Goal: Information Seeking & Learning: Find specific fact

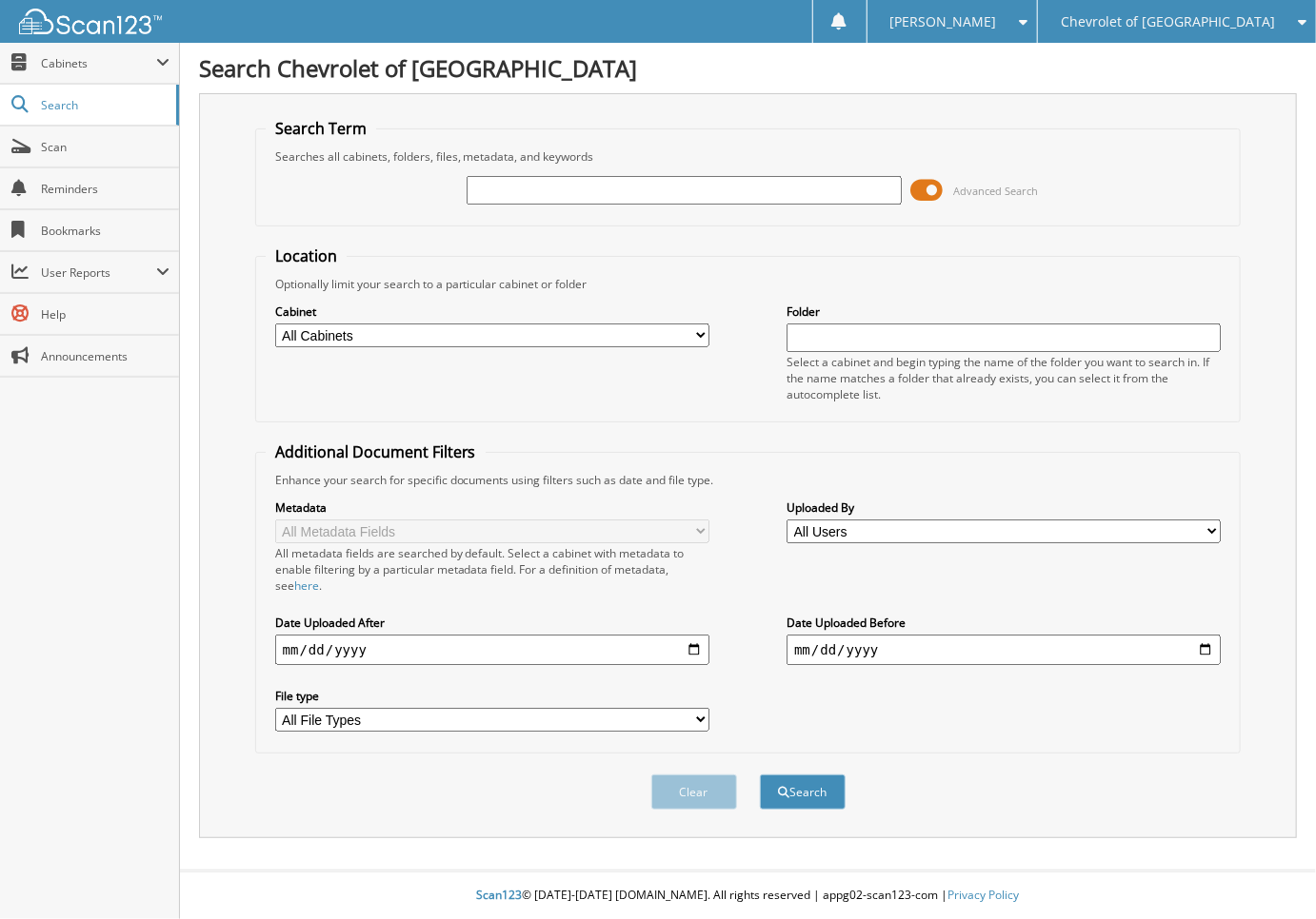
click at [841, 194] on input "text" at bounding box center [684, 190] width 434 height 29
type input "264321"
click at [760, 774] on button "Search" at bounding box center [802, 792] width 86 height 35
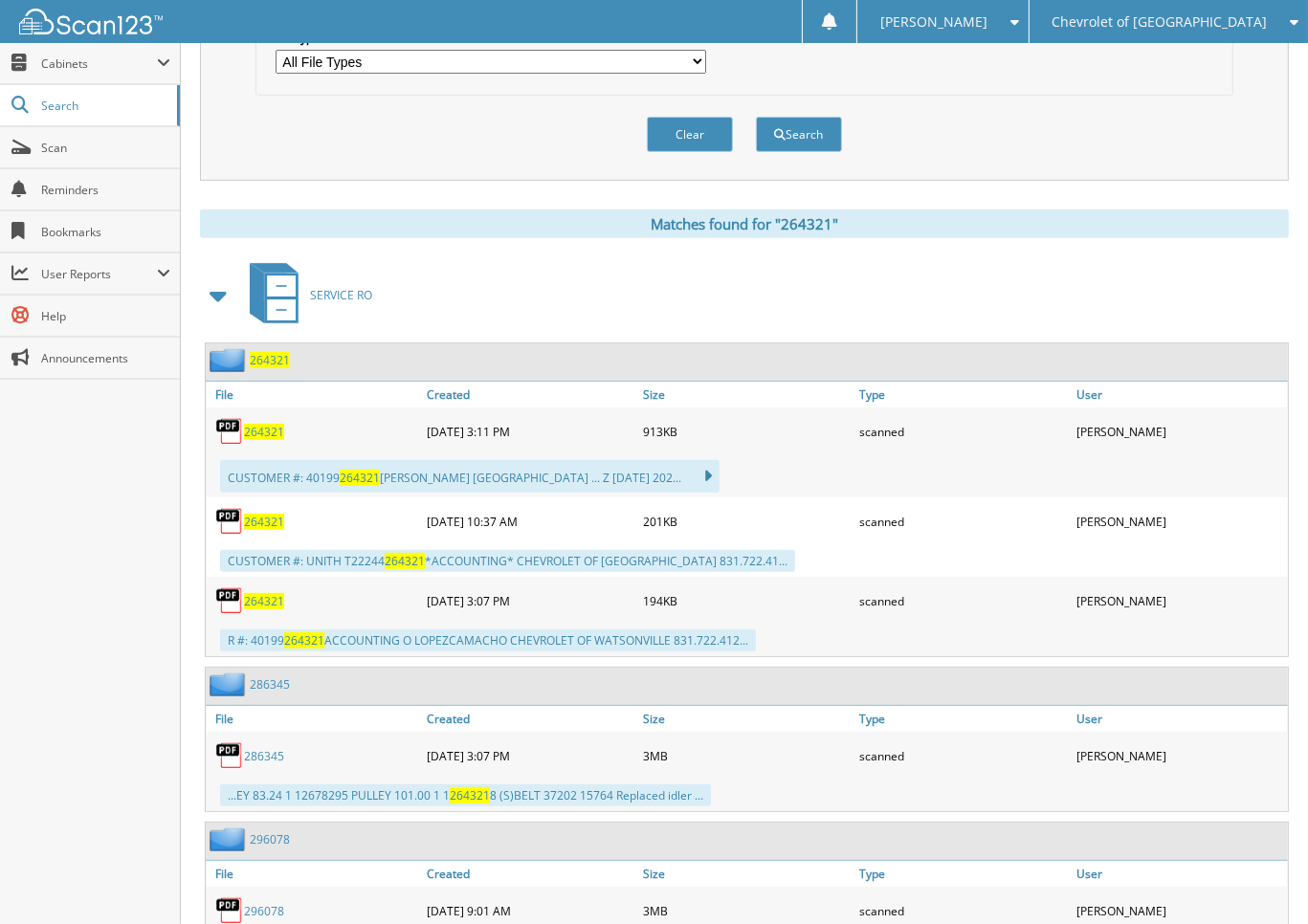
scroll to position [669, 0]
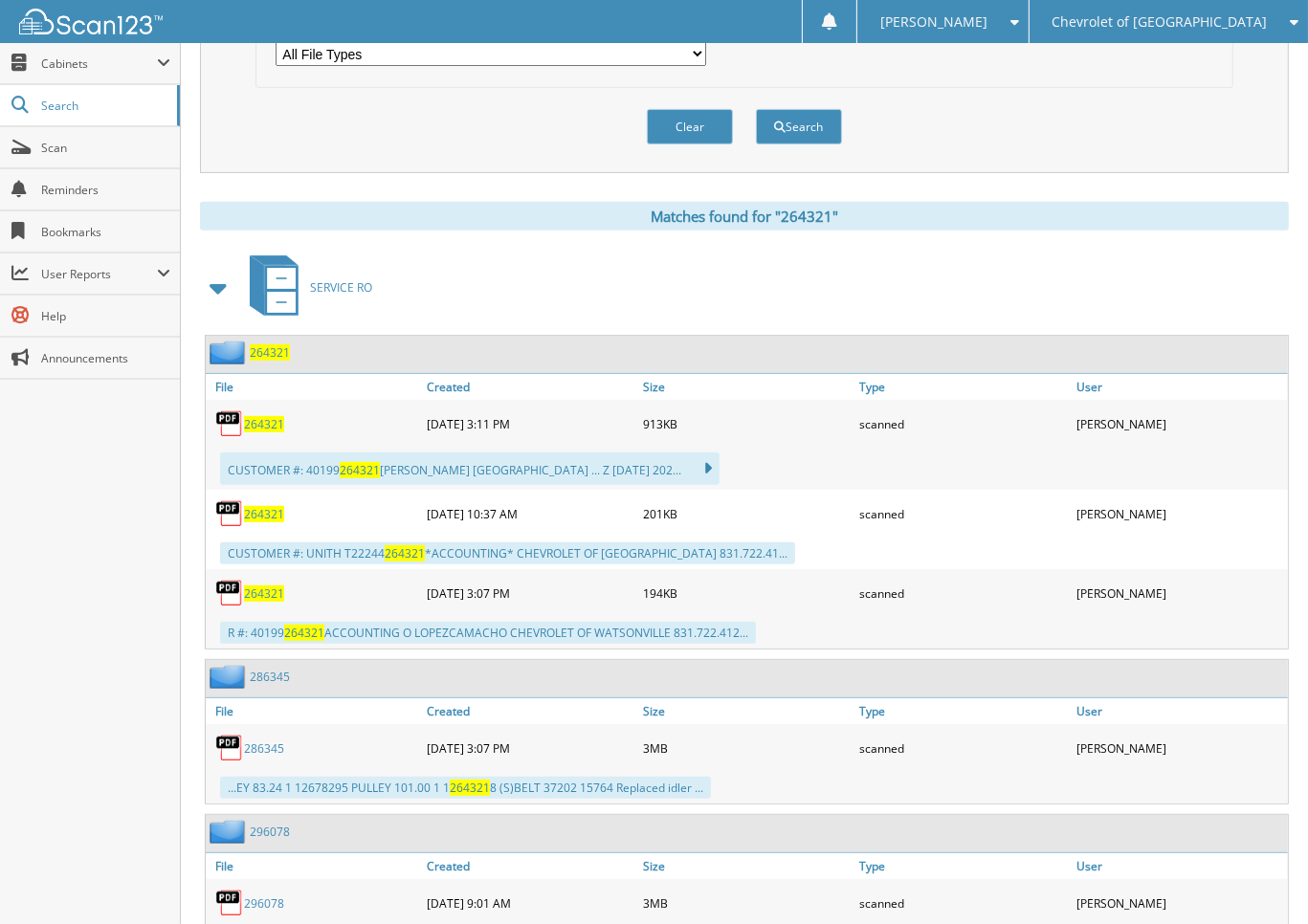
click at [264, 416] on span "264321" at bounding box center [264, 424] width 41 height 16
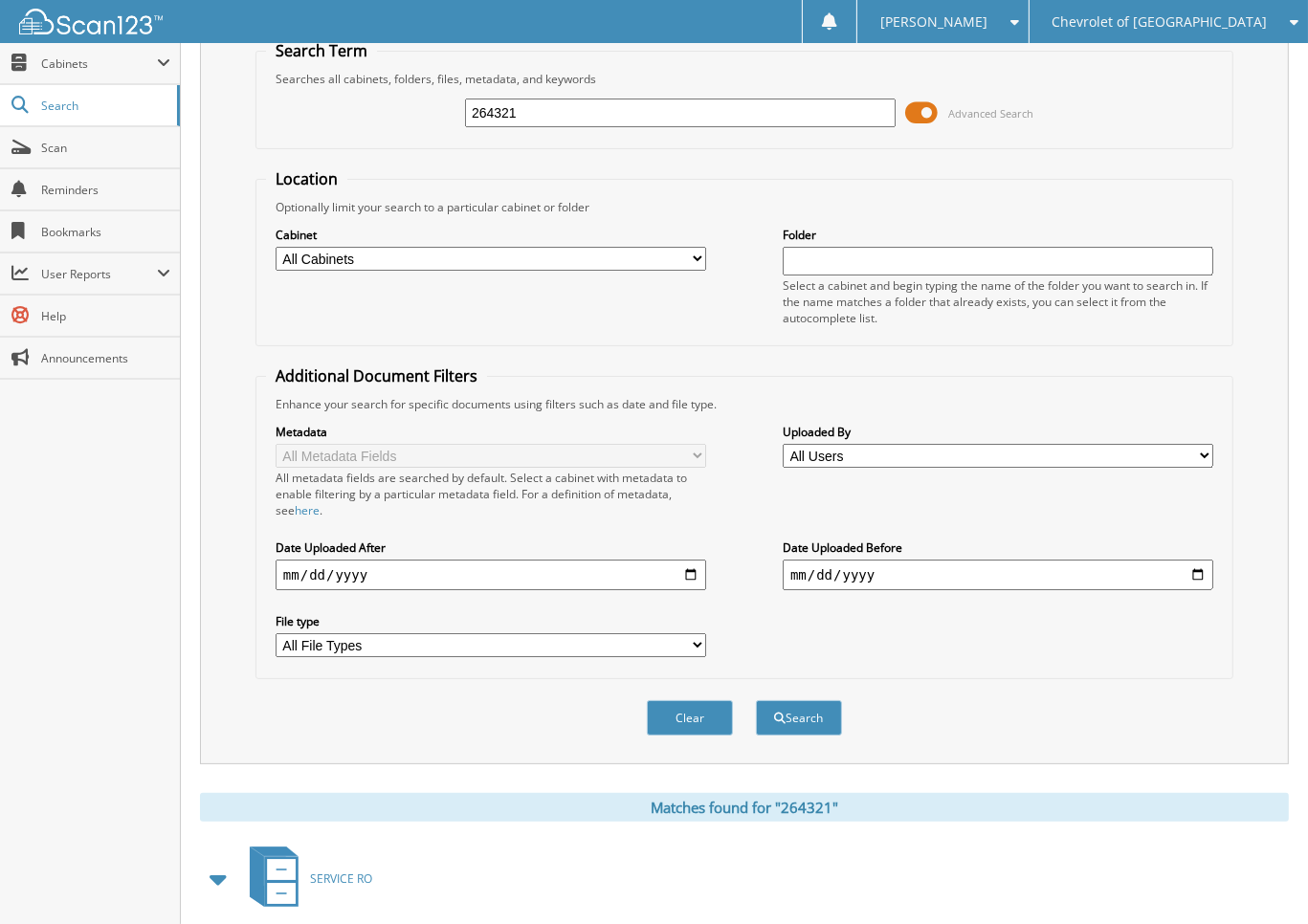
scroll to position [0, 0]
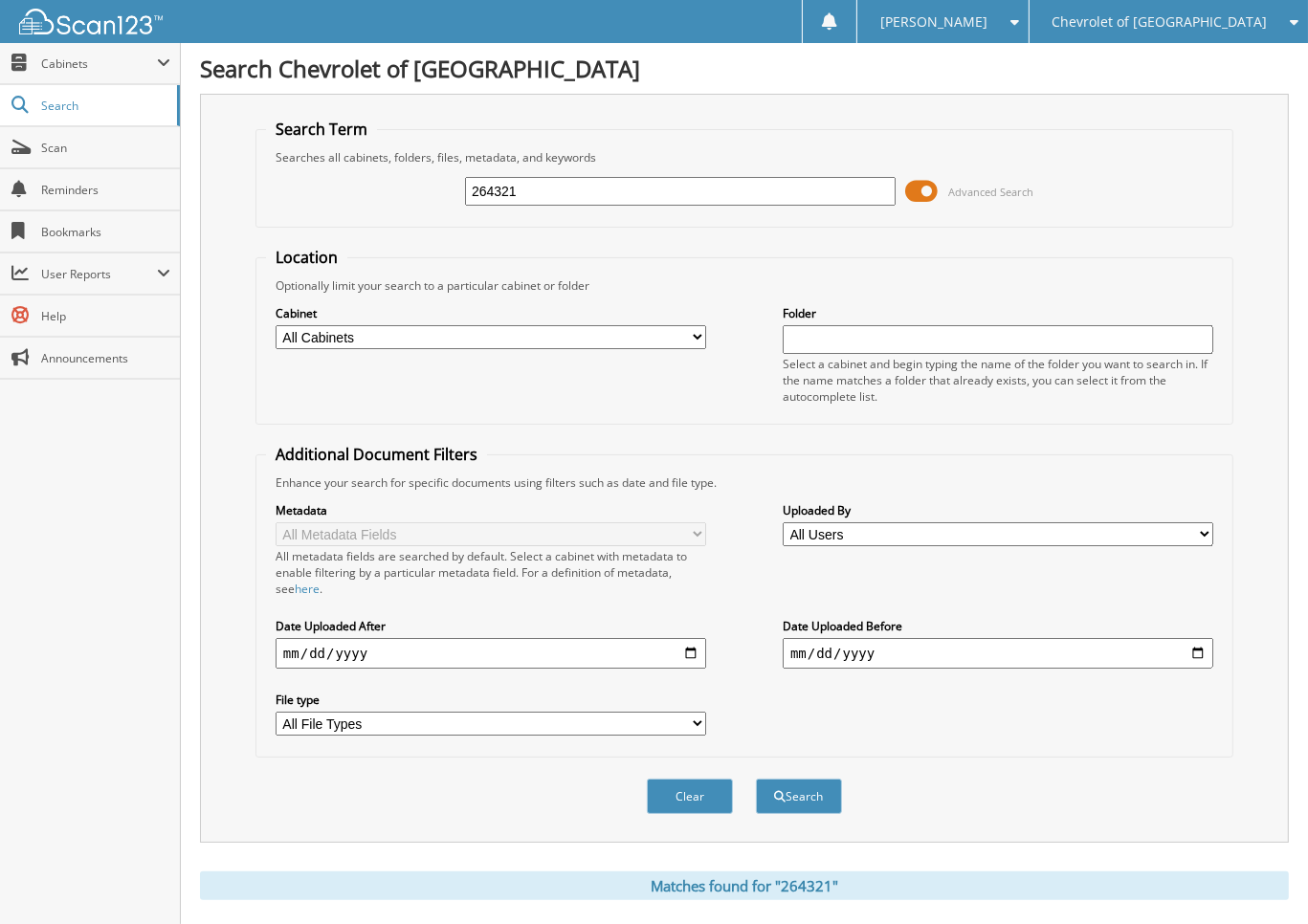
drag, startPoint x: 701, startPoint y: 192, endPoint x: 615, endPoint y: 192, distance: 86.0
click at [615, 192] on input "264321" at bounding box center [680, 191] width 430 height 29
type input "264665"
click at [756, 778] on button "Search" at bounding box center [798, 796] width 86 height 36
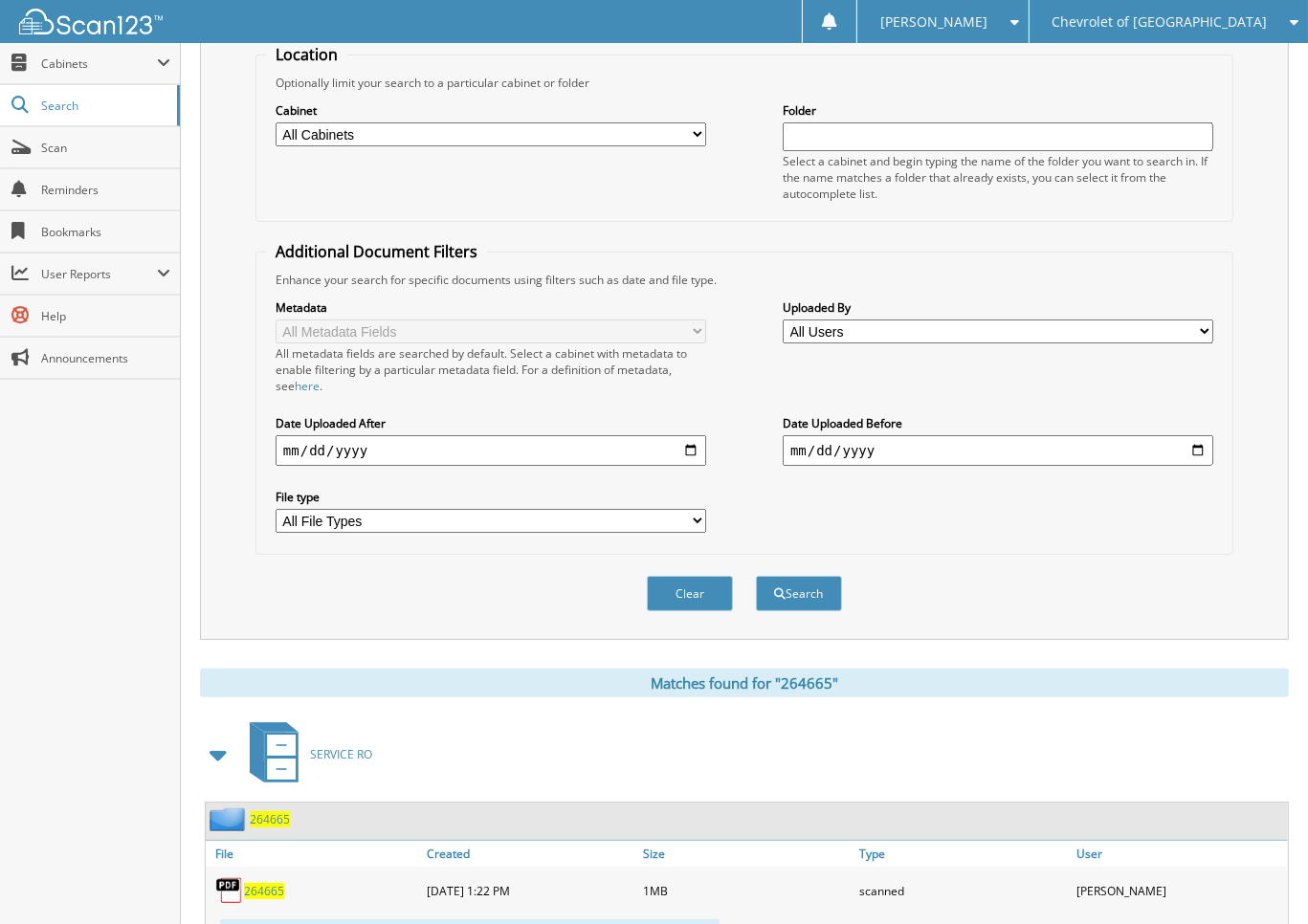
scroll to position [478, 0]
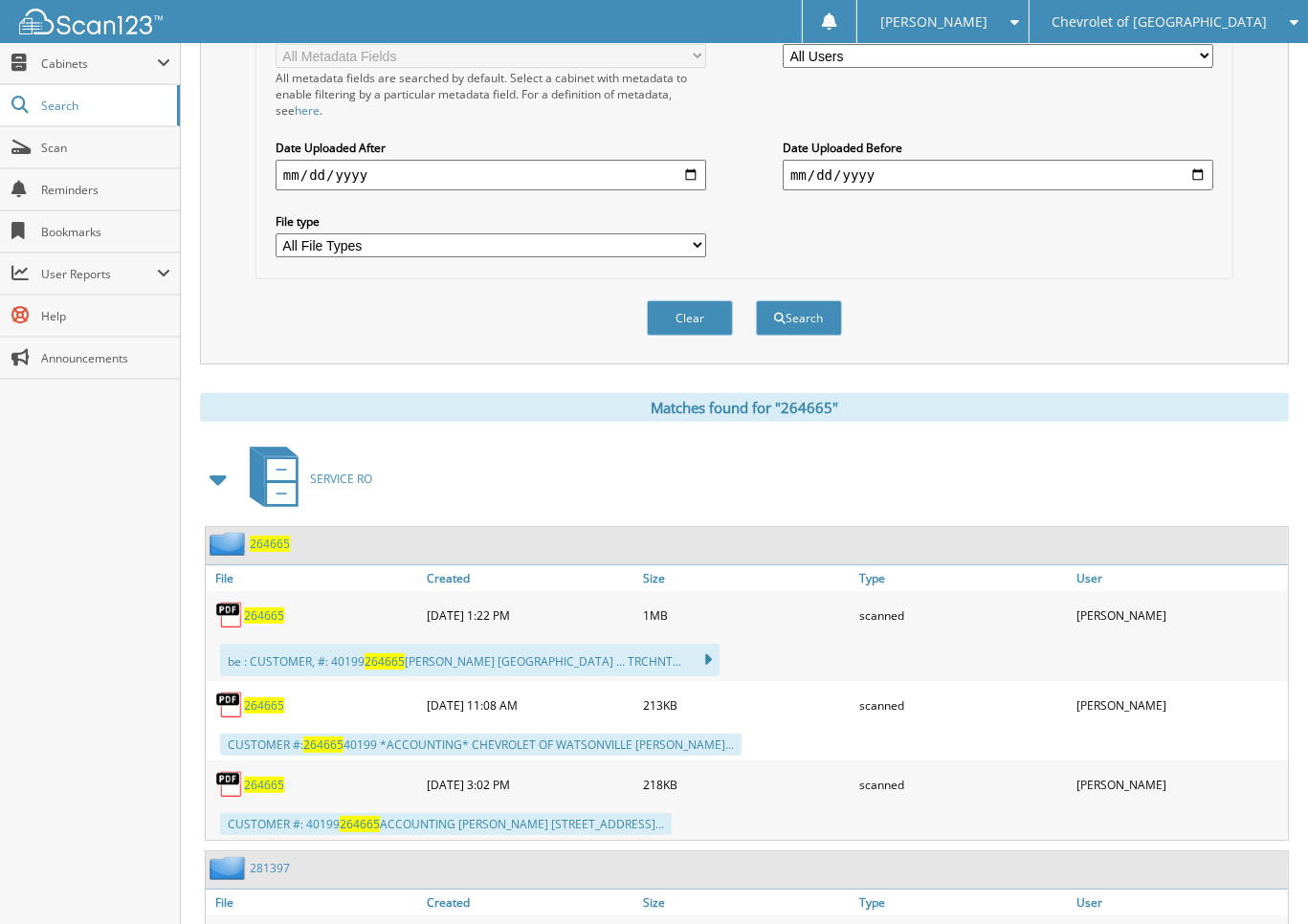
click at [275, 608] on span "264665" at bounding box center [264, 616] width 41 height 16
